Goal: Find specific page/section: Find specific page/section

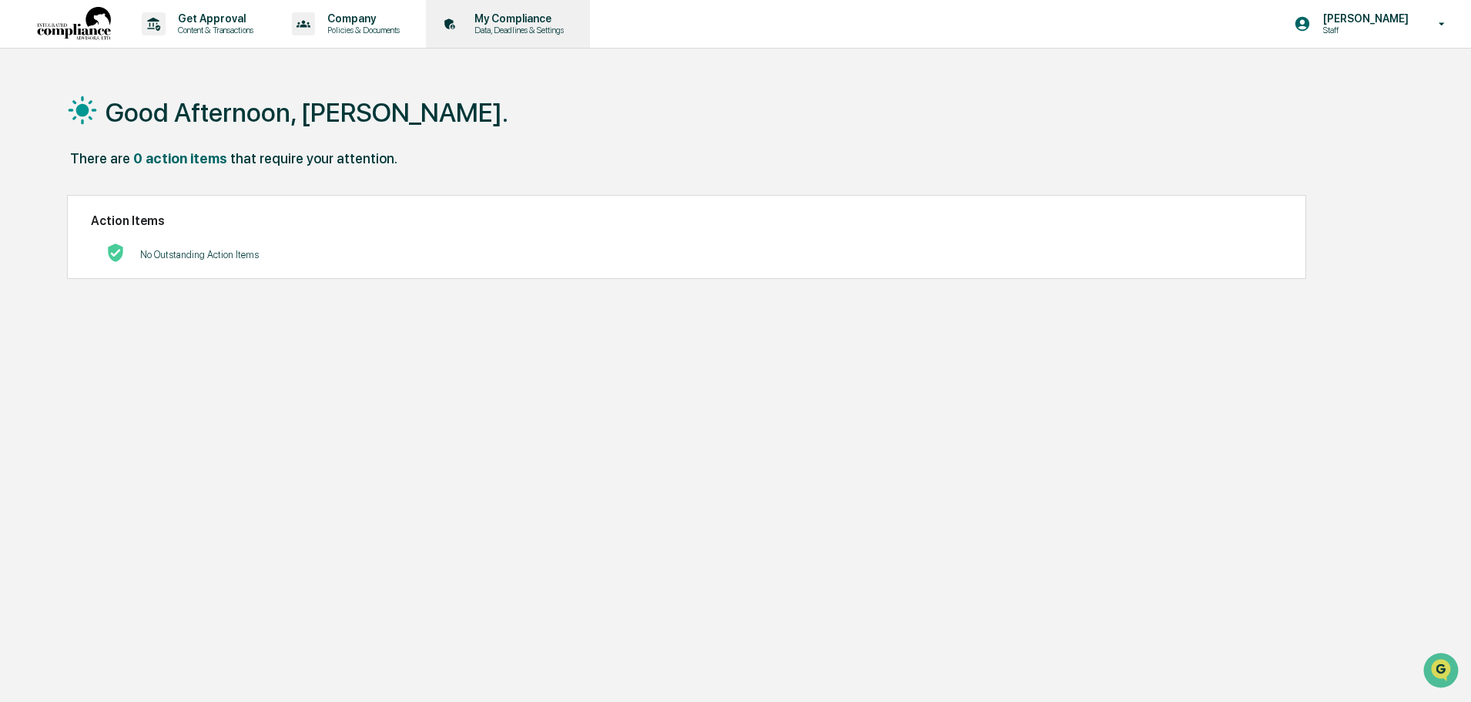
click at [497, 22] on p "My Compliance" at bounding box center [516, 18] width 109 height 12
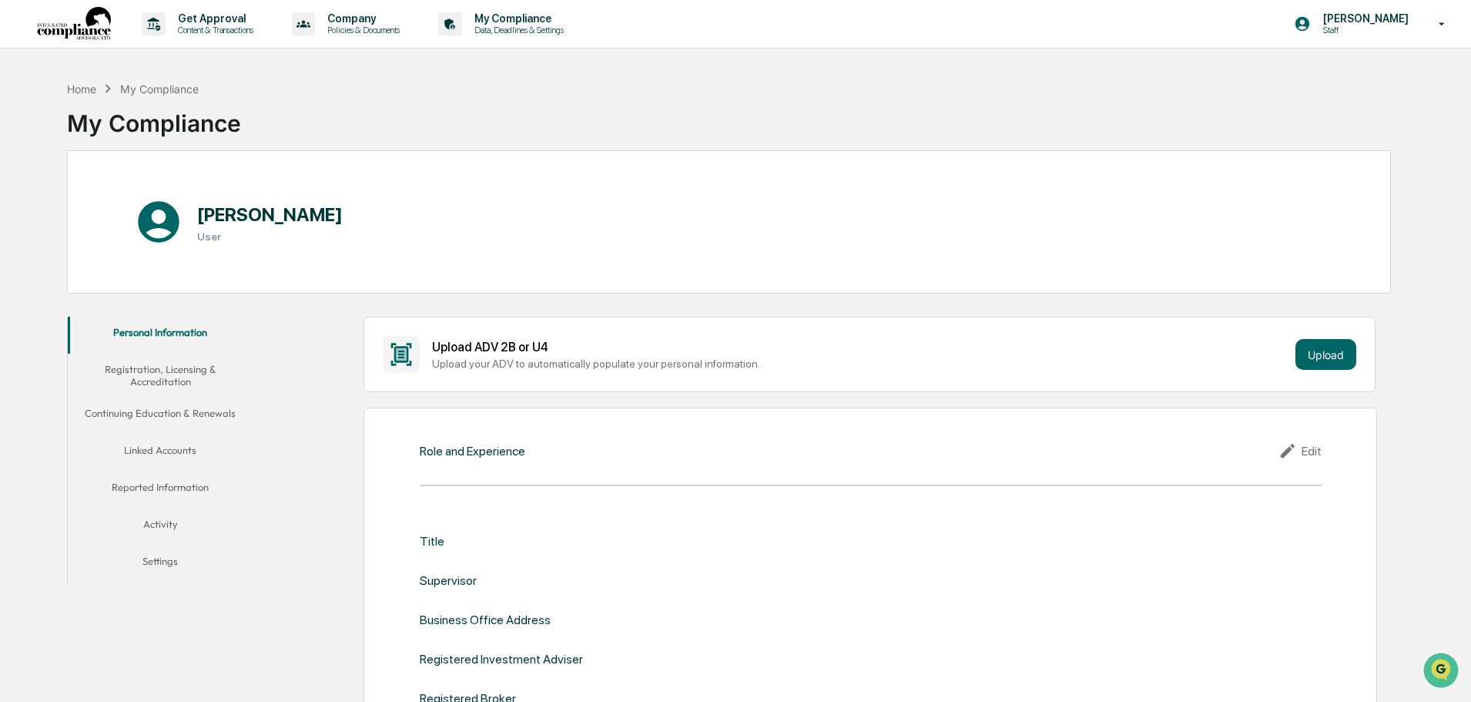
click at [243, 94] on div "Home My Compliance My Compliance" at bounding box center [729, 111] width 1324 height 77
click at [89, 92] on div "Home" at bounding box center [81, 88] width 29 height 13
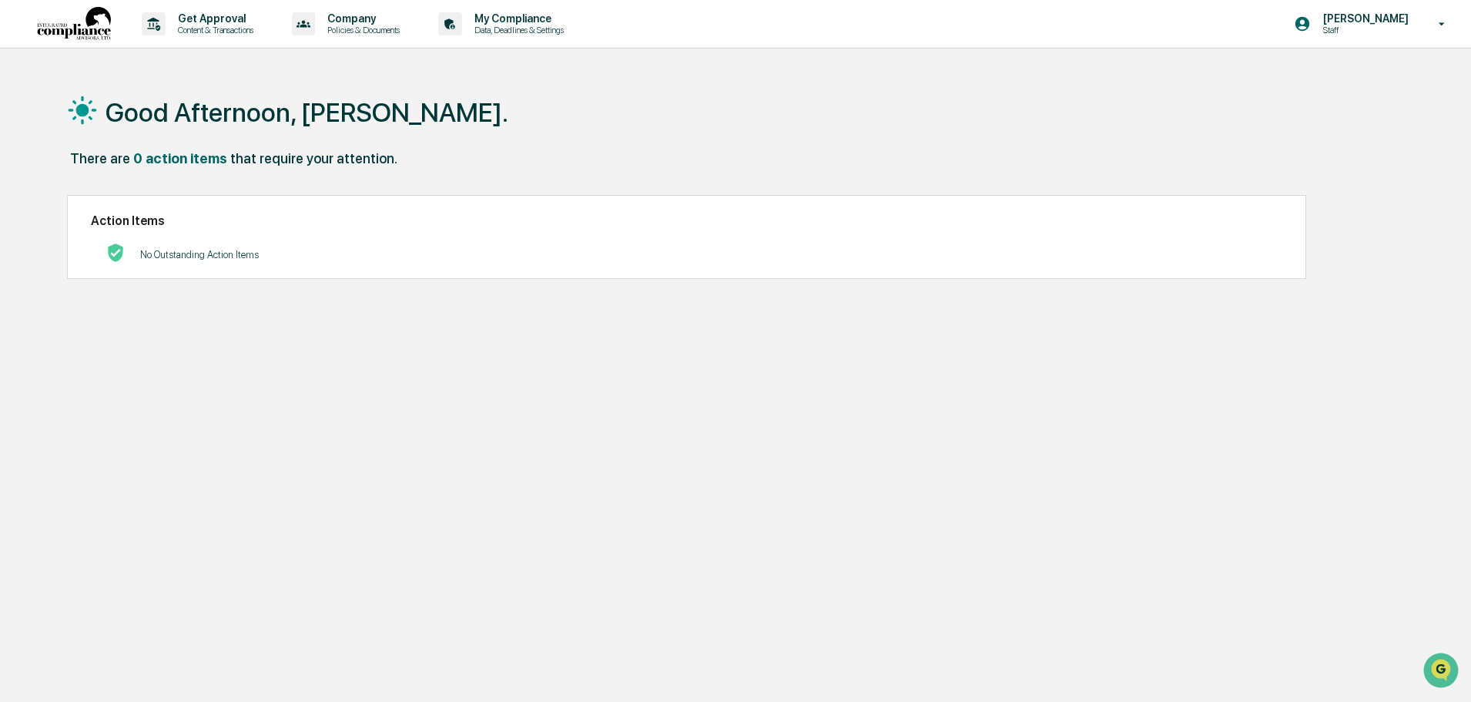
click at [297, 81] on div "Good Afternoon, [PERSON_NAME]." at bounding box center [729, 111] width 1324 height 77
click at [738, 145] on div "Good Afternoon, [PERSON_NAME]." at bounding box center [729, 111] width 1324 height 77
